Goal: Find specific page/section: Find specific page/section

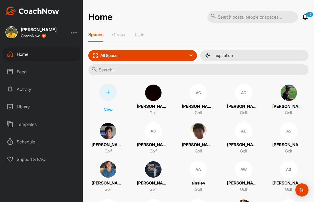
click at [226, 17] on input "text" at bounding box center [252, 17] width 90 height 12
type input "a"
click at [157, 68] on input "text" at bounding box center [198, 69] width 220 height 11
click at [194, 97] on div "AC" at bounding box center [198, 93] width 18 height 18
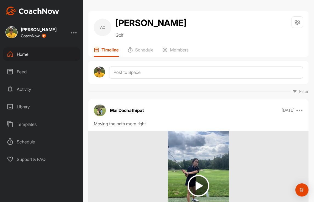
scroll to position [83, 0]
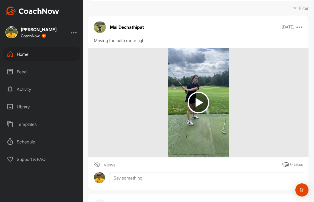
click at [200, 102] on img at bounding box center [198, 103] width 22 height 22
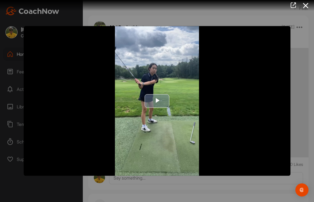
click at [157, 101] on span "Video Player" at bounding box center [157, 101] width 0 height 0
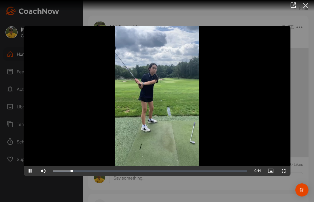
click at [303, 7] on icon at bounding box center [305, 6] width 13 height 10
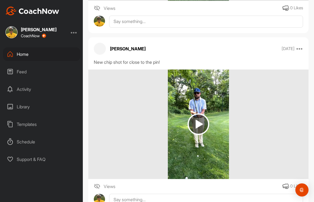
scroll to position [252, 0]
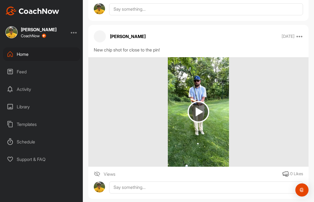
click at [198, 111] on img at bounding box center [198, 112] width 22 height 22
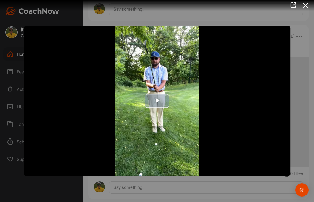
click at [157, 101] on span "Video Player" at bounding box center [157, 101] width 0 height 0
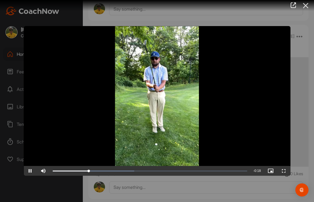
click at [305, 7] on icon at bounding box center [305, 6] width 13 height 10
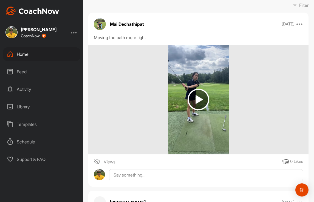
scroll to position [93, 0]
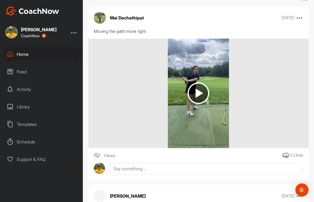
click at [197, 93] on img at bounding box center [198, 94] width 22 height 22
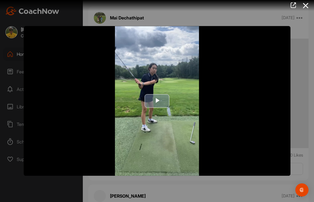
click at [157, 101] on span "Video Player" at bounding box center [157, 101] width 0 height 0
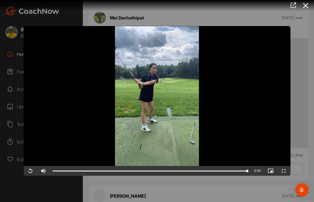
scroll to position [0, 0]
click at [304, 7] on icon at bounding box center [305, 6] width 13 height 10
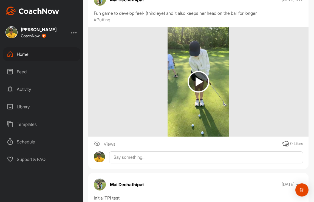
scroll to position [467, 0]
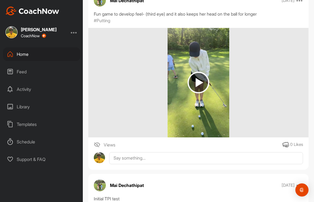
click at [200, 83] on img at bounding box center [198, 83] width 22 height 22
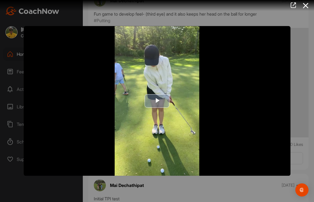
click at [157, 101] on span "Video Player" at bounding box center [157, 101] width 0 height 0
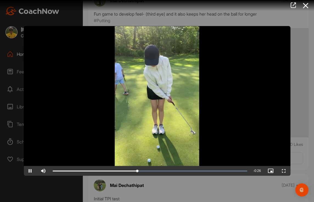
click at [29, 171] on span "Video Player" at bounding box center [30, 171] width 13 height 0
